Goal: Information Seeking & Learning: Check status

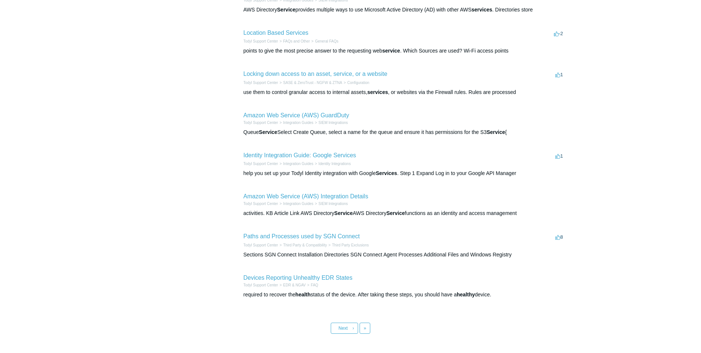
scroll to position [214, 0]
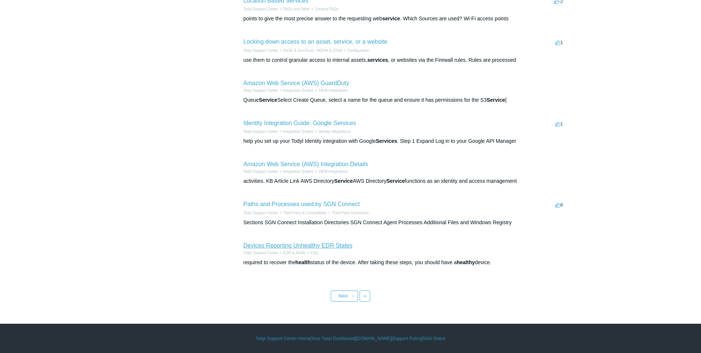
click at [330, 247] on link "Devices Reporting Unhealthy EDR States" at bounding box center [298, 245] width 109 height 6
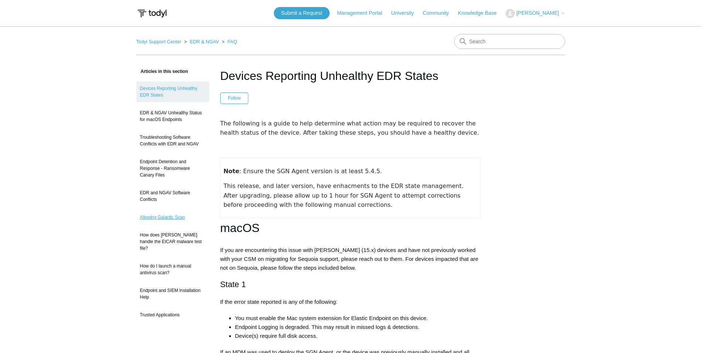
click at [165, 217] on link "Allowing Galactic Scan" at bounding box center [172, 217] width 73 height 14
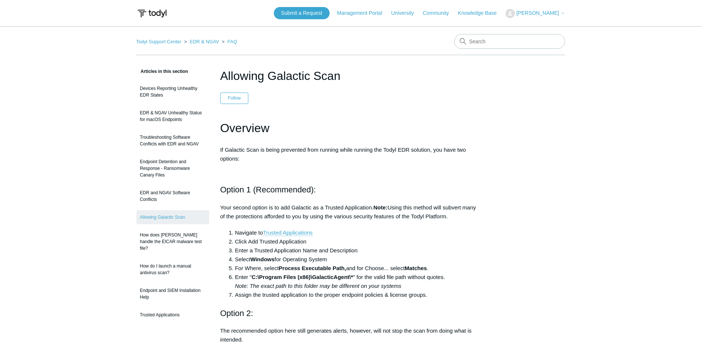
click at [541, 11] on span "[PERSON_NAME]" at bounding box center [537, 13] width 43 height 6
click at [386, 10] on link "Management Portal" at bounding box center [363, 13] width 52 height 8
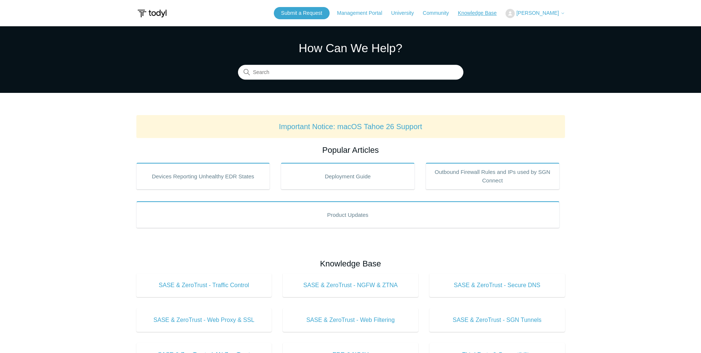
click at [489, 14] on link "Knowledge Base" at bounding box center [481, 13] width 46 height 8
drag, startPoint x: 543, startPoint y: 12, endPoint x: 551, endPoint y: 13, distance: 7.5
click at [543, 12] on span "[PERSON_NAME]" at bounding box center [537, 13] width 43 height 6
click at [555, 26] on link "My Support Requests" at bounding box center [542, 29] width 72 height 13
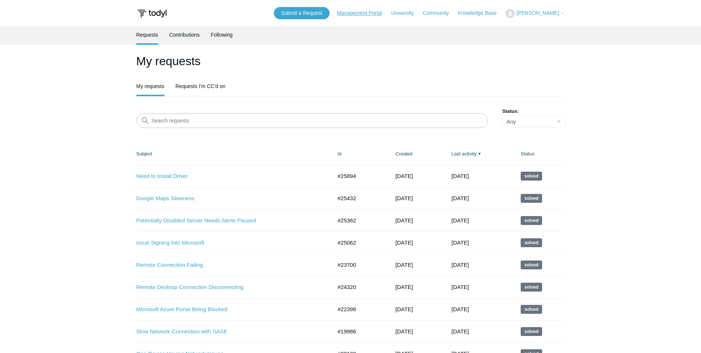
click at [383, 13] on link "Management Portal" at bounding box center [363, 13] width 52 height 8
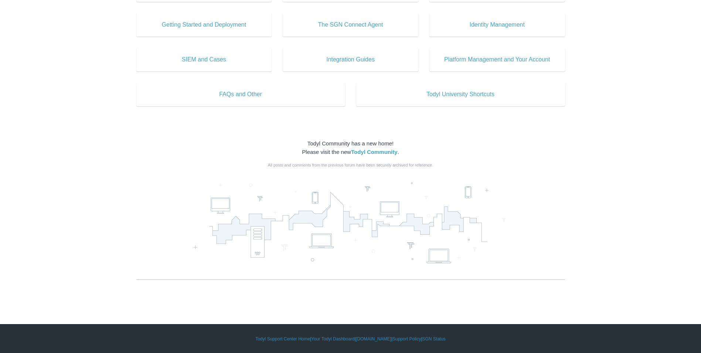
scroll to position [365, 0]
click at [384, 154] on strong "Todyl Community" at bounding box center [374, 151] width 47 height 6
click at [439, 338] on link "SGN Status" at bounding box center [433, 338] width 23 height 7
